Goal: Transaction & Acquisition: Book appointment/travel/reservation

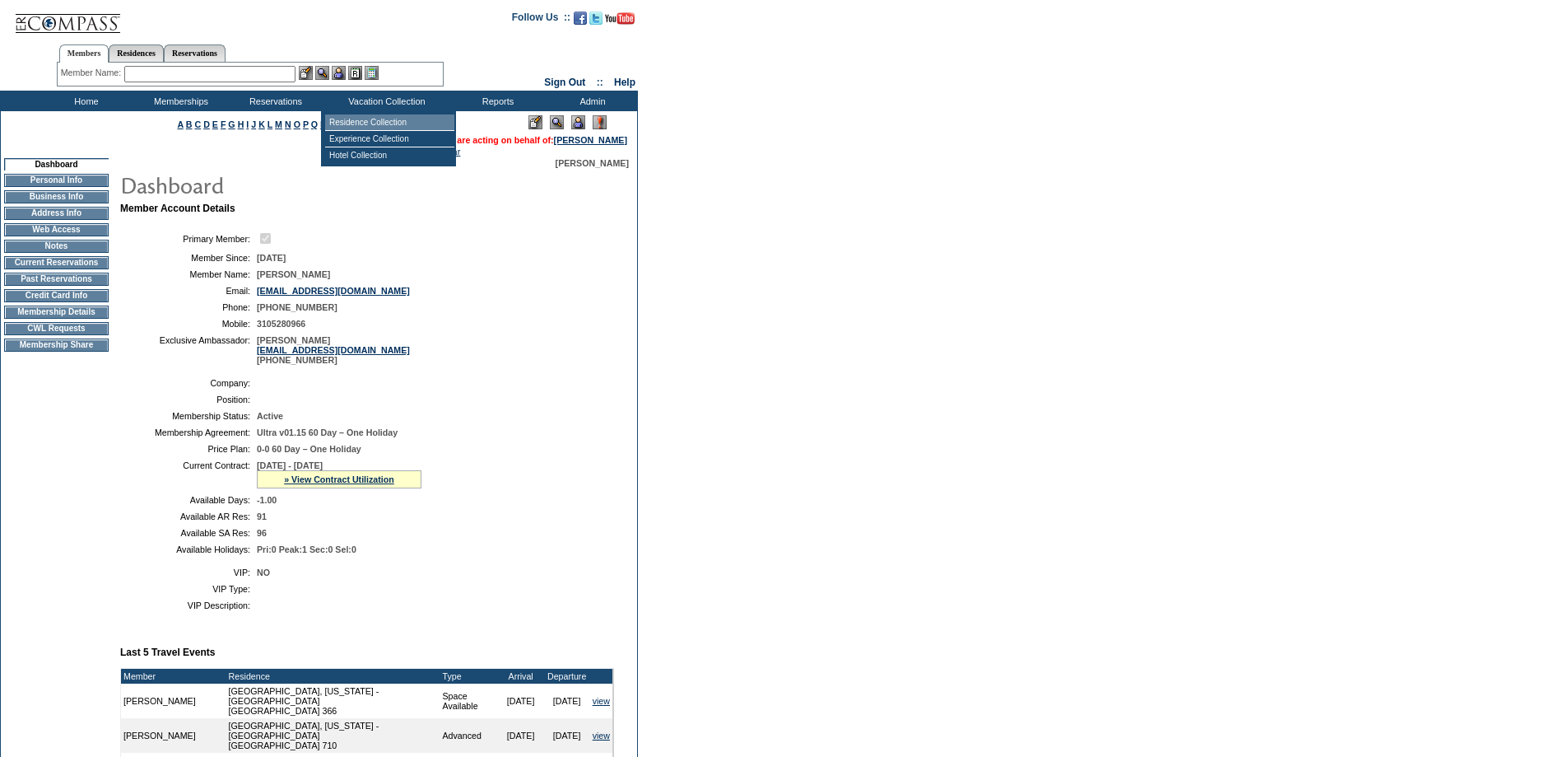
click at [394, 125] on td "Residence Collection" at bounding box center [390, 123] width 130 height 17
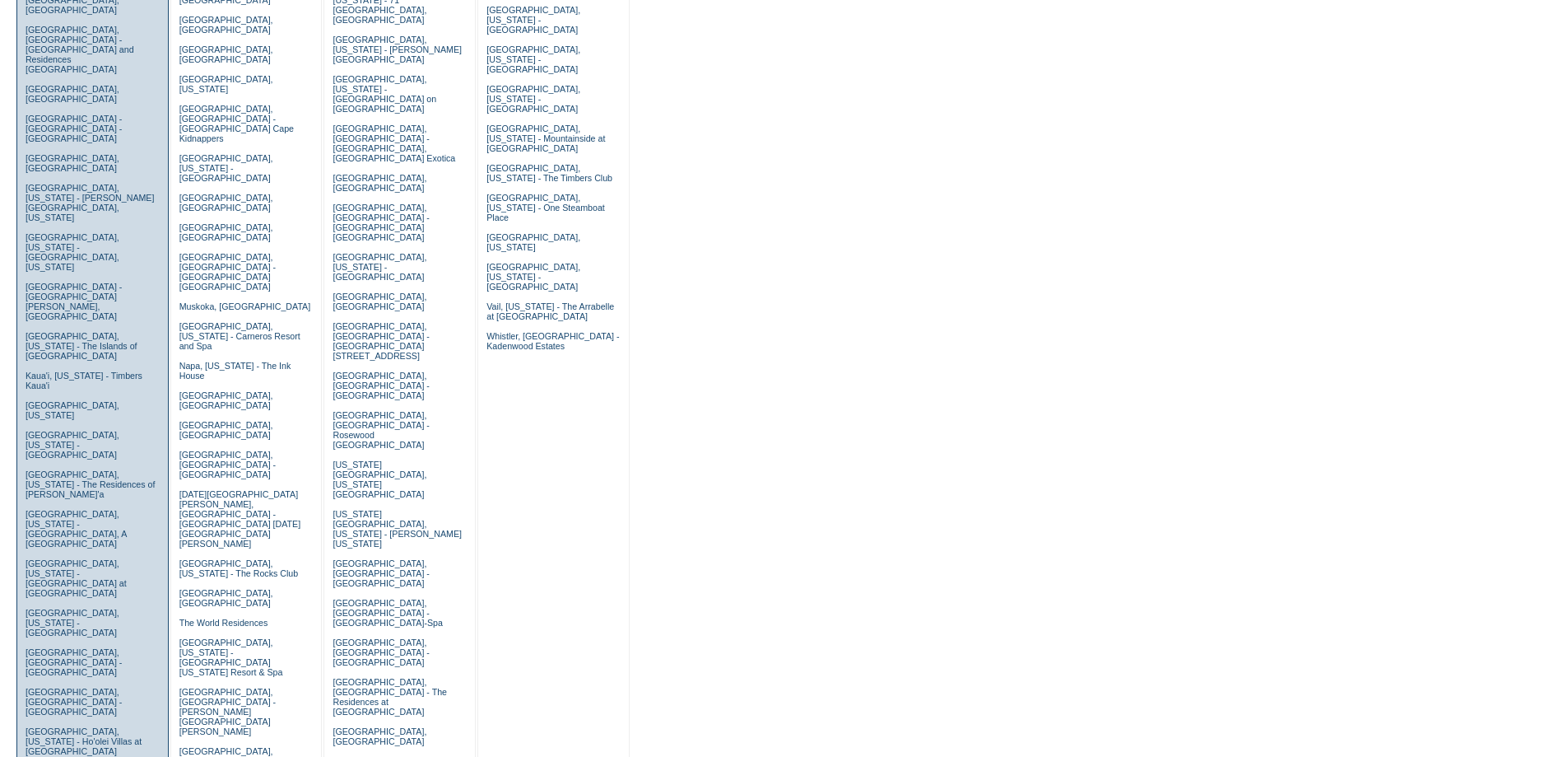
scroll to position [576, 0]
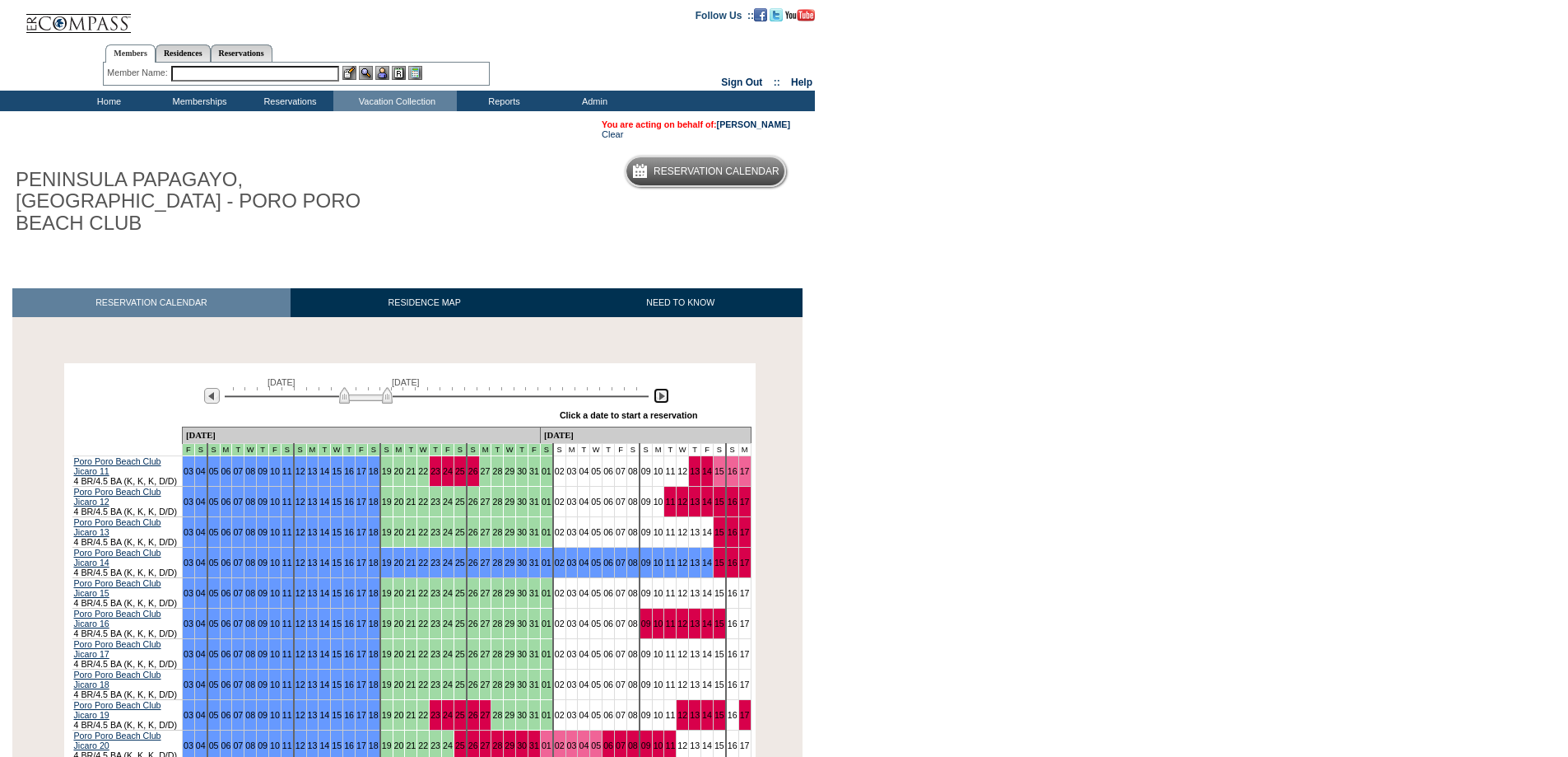
click at [659, 388] on img at bounding box center [662, 396] width 16 height 16
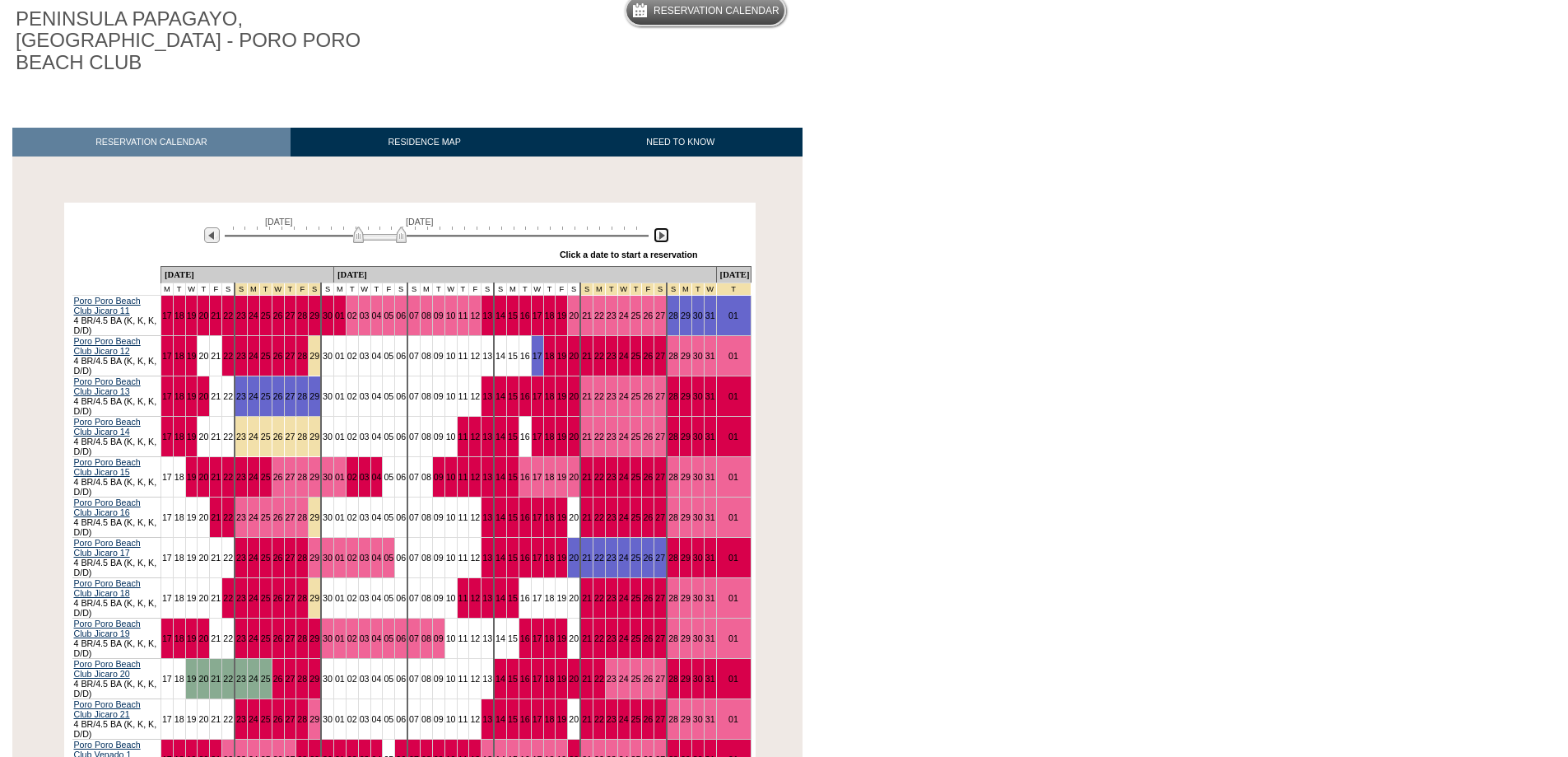
scroll to position [165, 0]
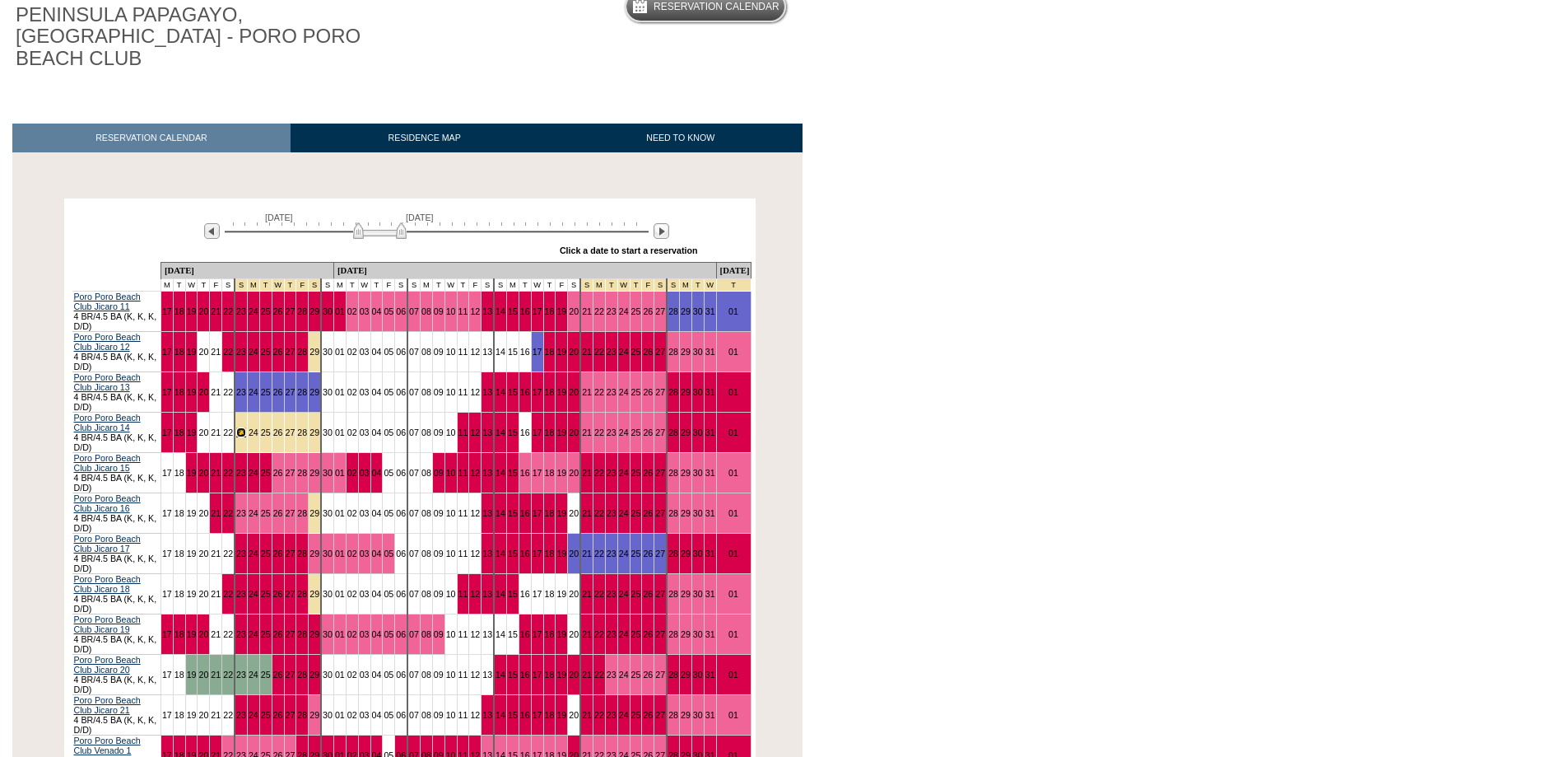
click at [246, 427] on link "23" at bounding box center [241, 432] width 10 height 10
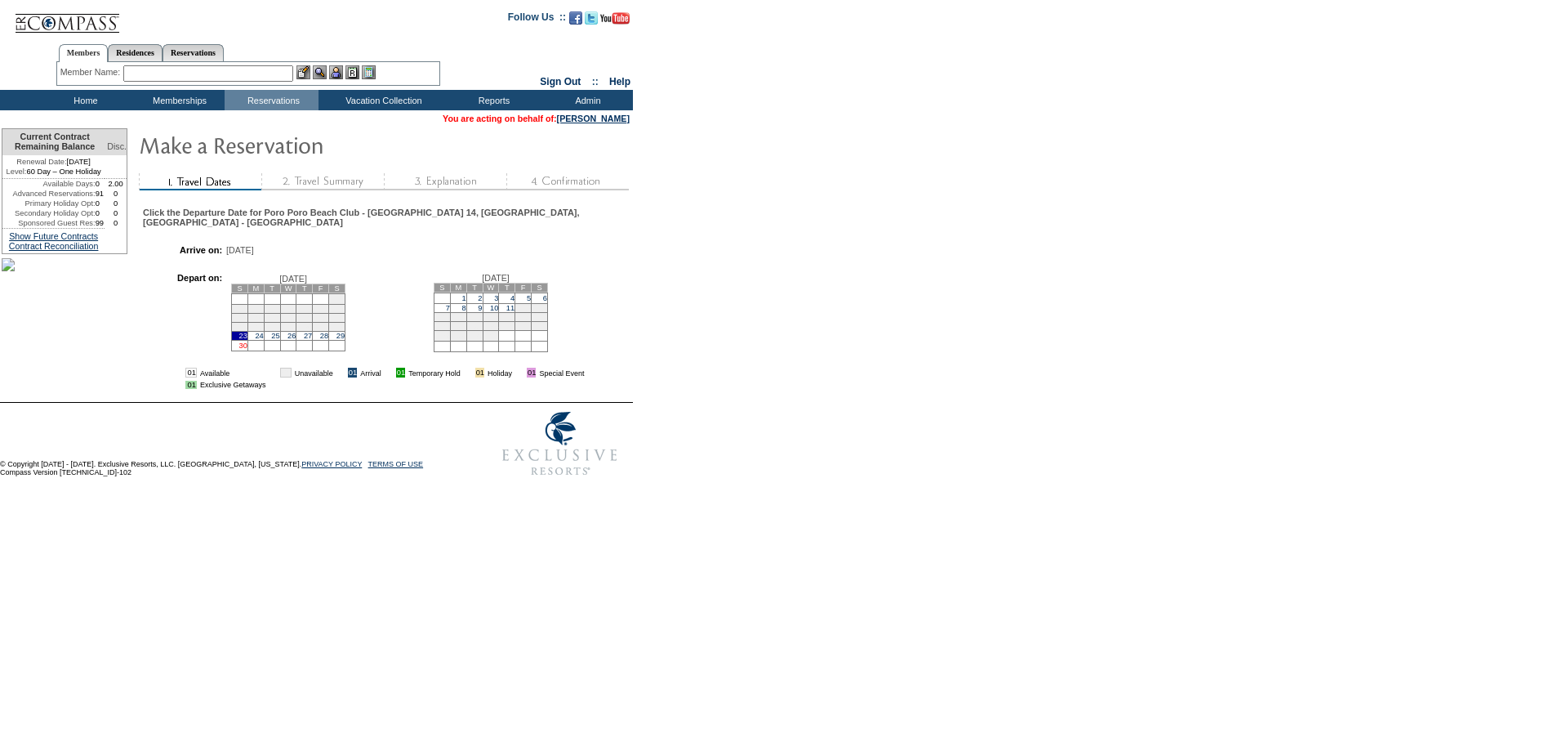
click at [247, 349] on link "30" at bounding box center [243, 345] width 8 height 8
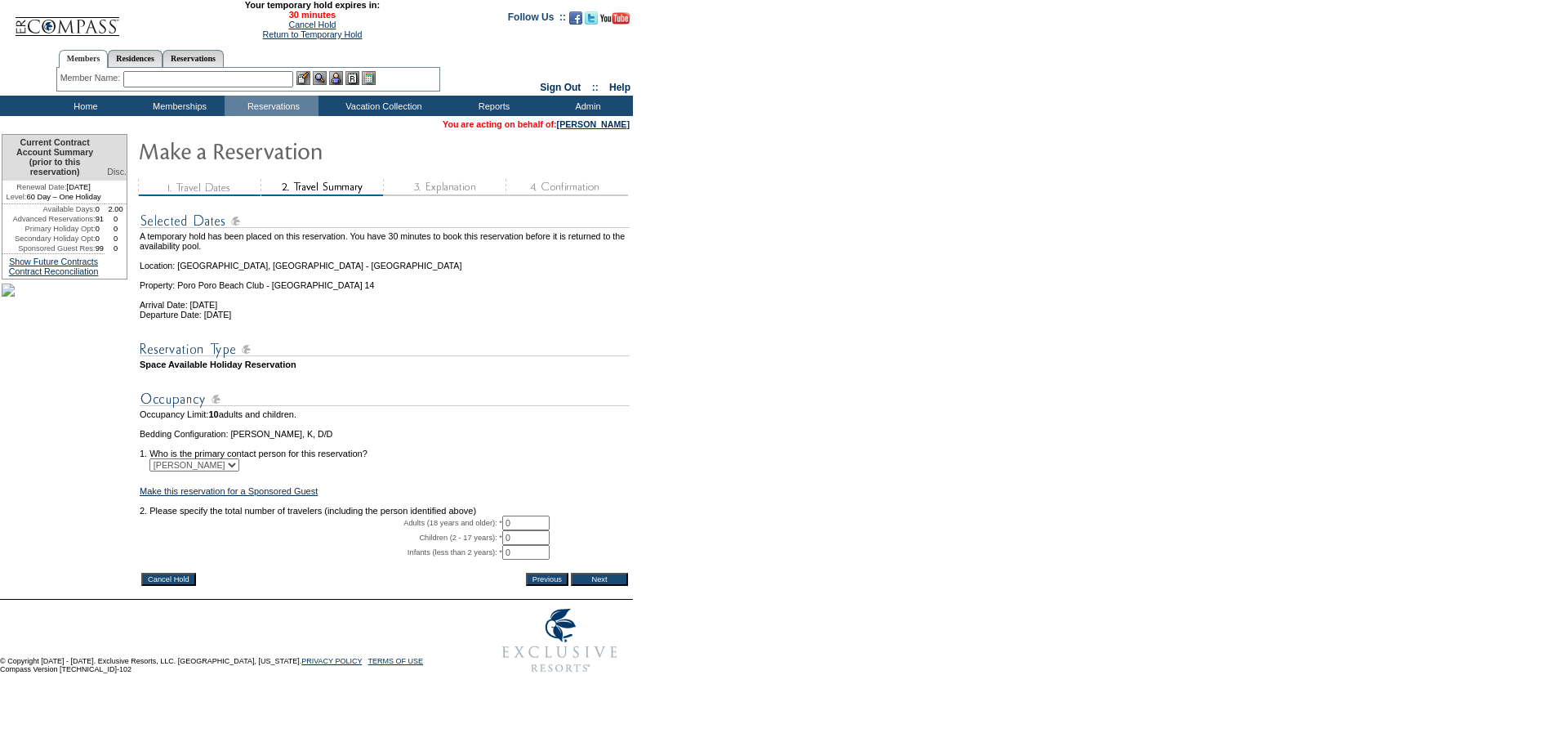
drag, startPoint x: 521, startPoint y: 543, endPoint x: 487, endPoint y: 546, distance: 34.1
click at [487, 530] on tr "Adults (18 years and older): * 0 * *" at bounding box center [384, 522] width 490 height 15
type input "2"
click at [600, 586] on input "Next" at bounding box center [600, 579] width 57 height 13
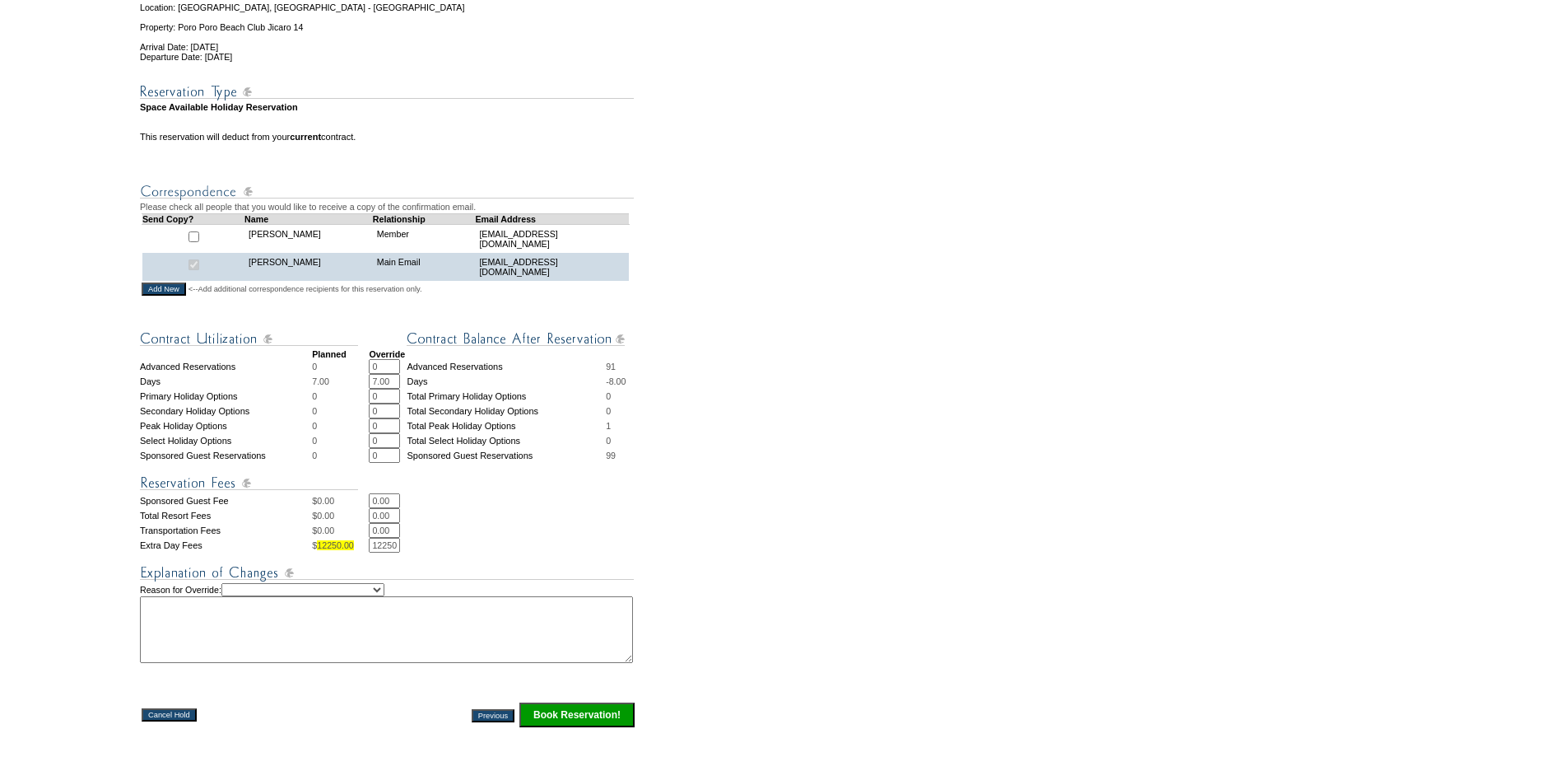
scroll to position [555, 0]
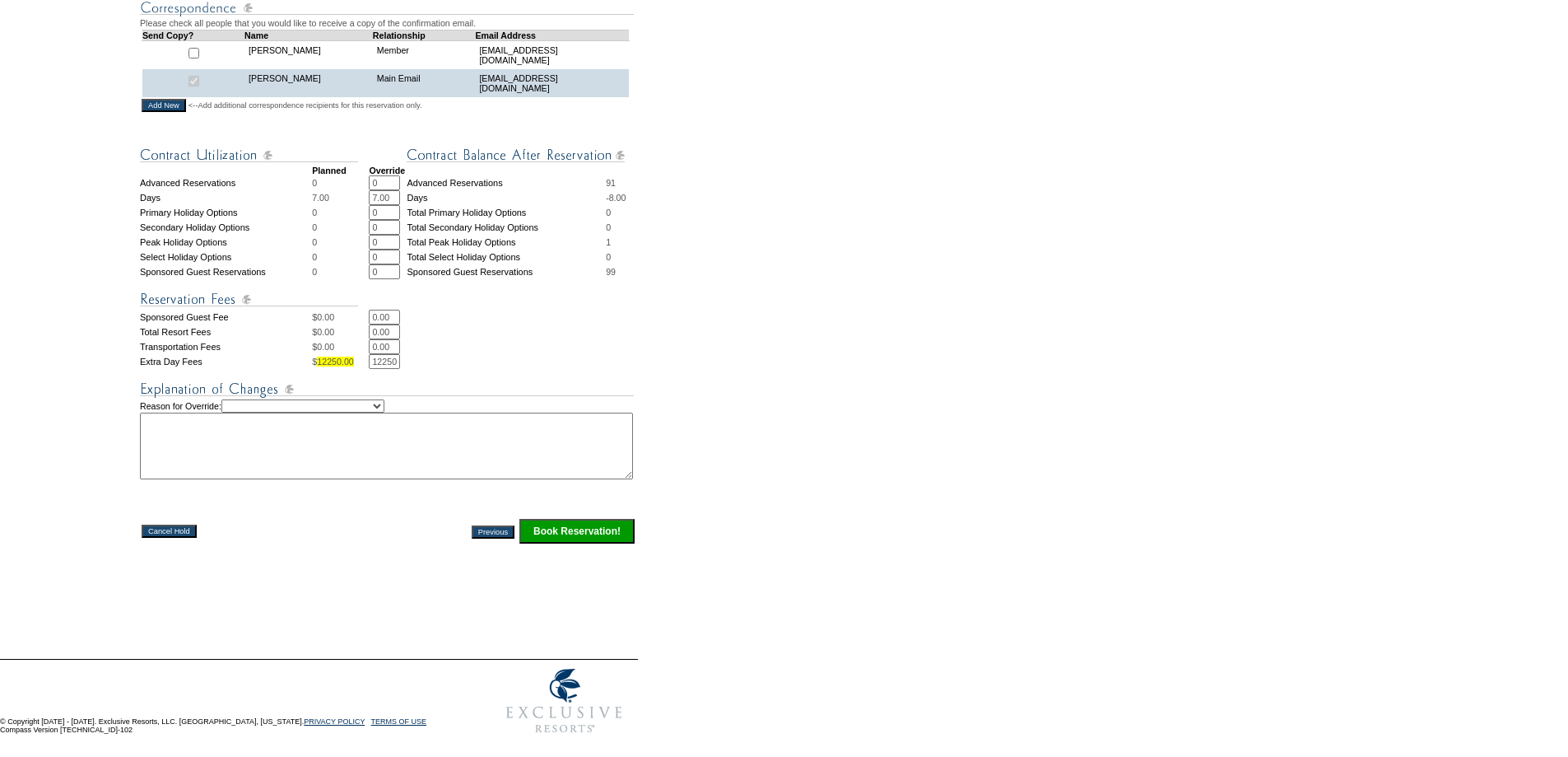
click at [564, 525] on input "Book Reservation!" at bounding box center [577, 531] width 116 height 25
